Goal: Task Accomplishment & Management: Manage account settings

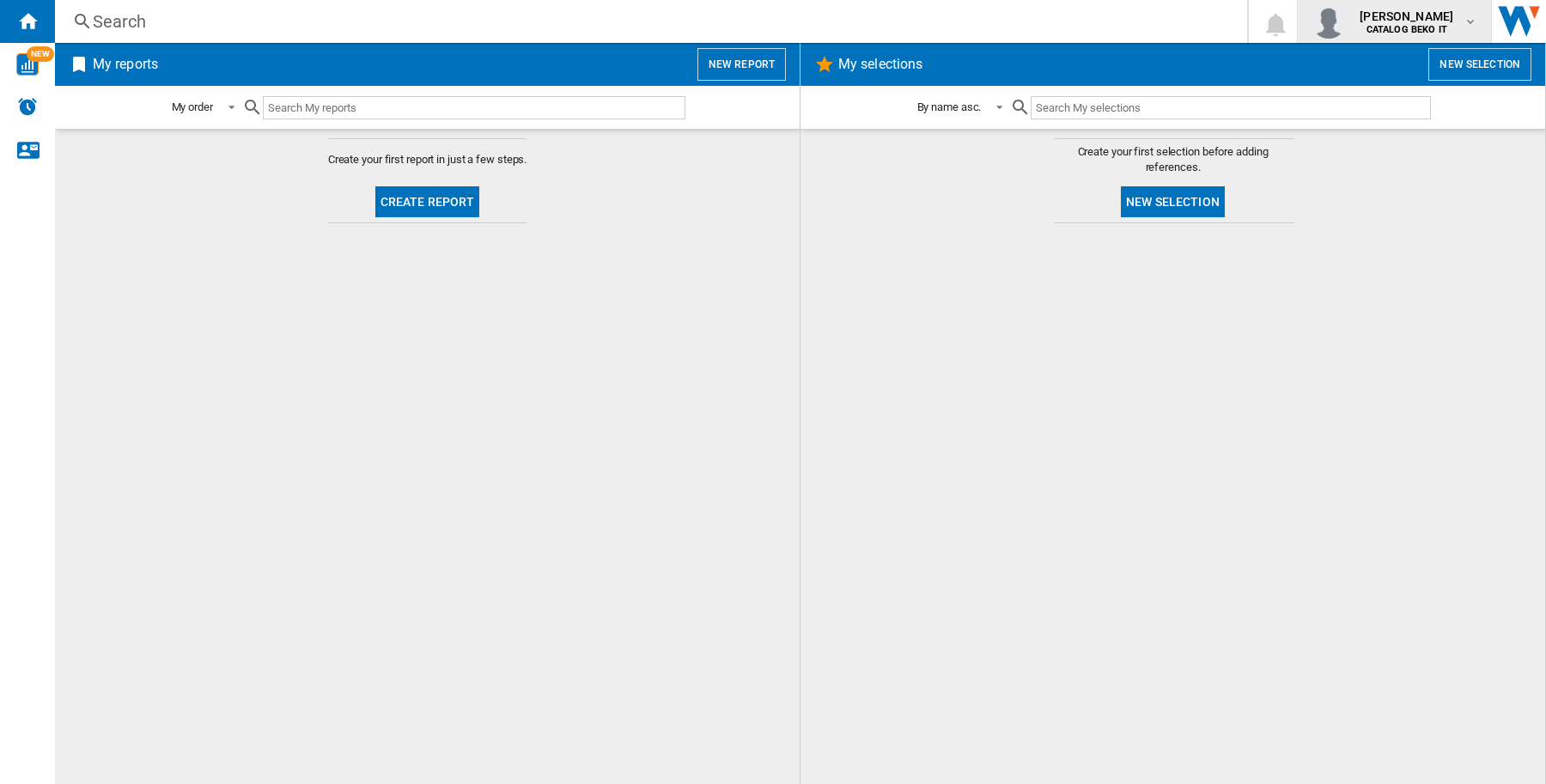
click at [1392, 11] on span "[PERSON_NAME]" at bounding box center [1406, 17] width 93 height 18
click at [1368, 155] on button "Logout" at bounding box center [1397, 150] width 175 height 34
